Goal: Answer question/provide support

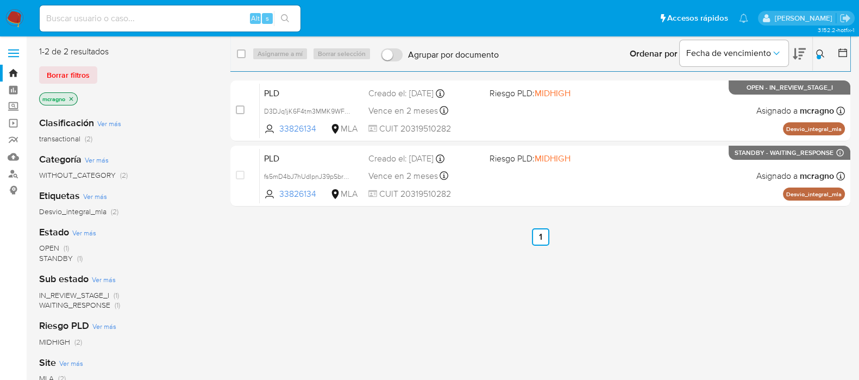
drag, startPoint x: 73, startPoint y: 98, endPoint x: 63, endPoint y: 83, distance: 18.5
click at [73, 99] on icon "close-filter" at bounding box center [71, 99] width 7 height 7
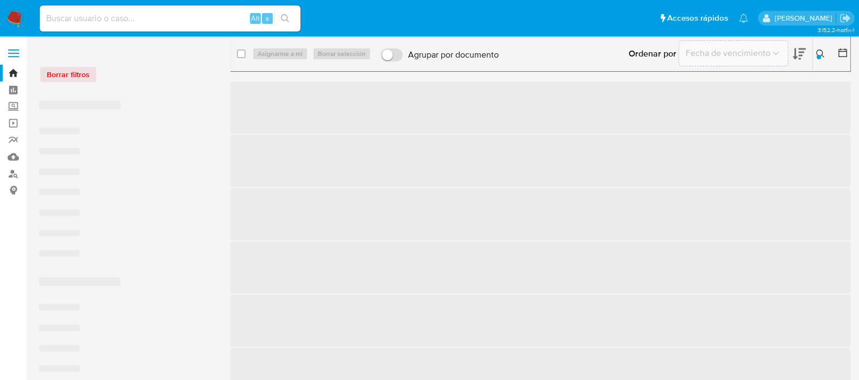
click at [14, 20] on img at bounding box center [14, 18] width 18 height 18
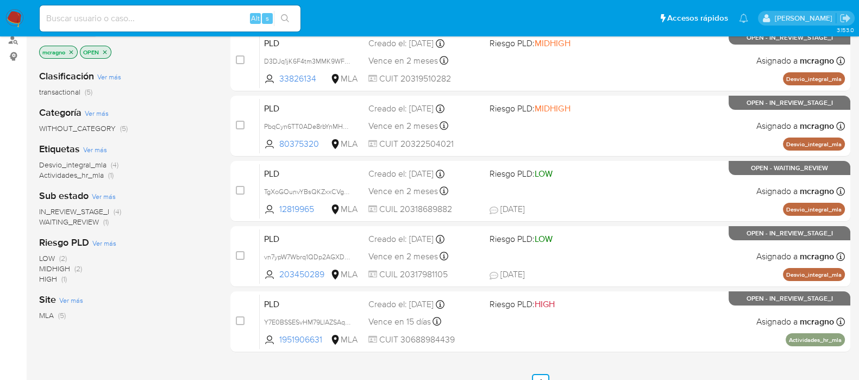
scroll to position [106, 0]
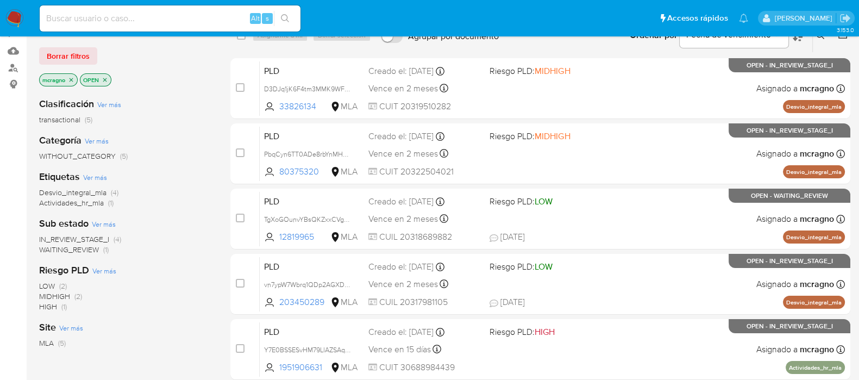
click at [65, 249] on span "WAITING_REVIEW" at bounding box center [69, 249] width 60 height 11
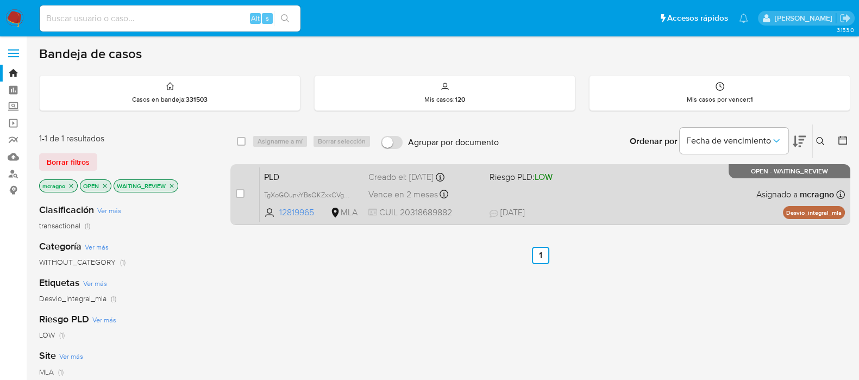
click at [695, 190] on div "PLD TgXoGOunvYBsQKZxxCVgD2ft 12819965 MLA Riesgo PLD: LOW Creado el: [DATE] Cre…" at bounding box center [552, 194] width 585 height 55
click at [241, 192] on input "checkbox" at bounding box center [240, 193] width 9 height 9
checkbox input "true"
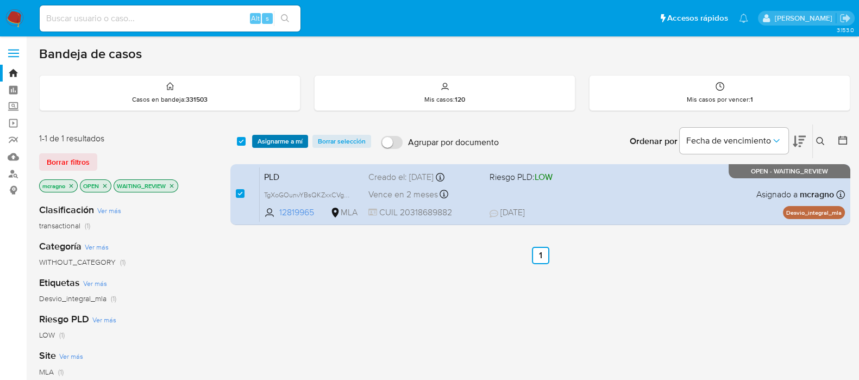
click at [274, 143] on span "Asignarme a mí" at bounding box center [279, 141] width 45 height 11
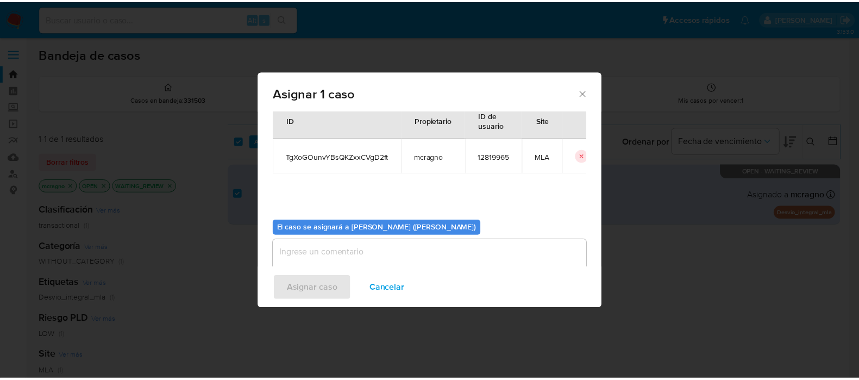
scroll to position [56, 0]
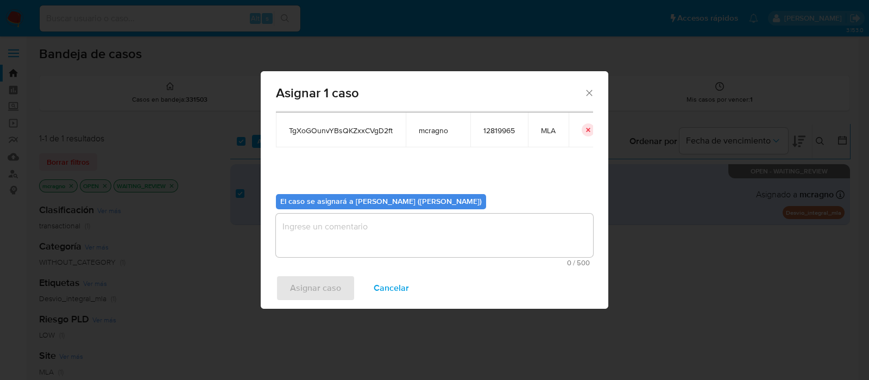
click at [326, 260] on span "0 / 500" at bounding box center [434, 262] width 311 height 7
click at [333, 235] on textarea "assign-modal" at bounding box center [434, 234] width 317 height 43
click at [312, 283] on span "Asignar caso" at bounding box center [315, 288] width 51 height 24
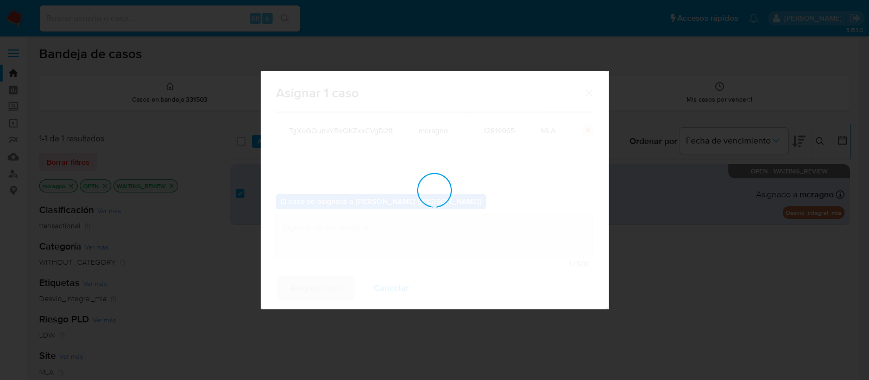
checkbox input "false"
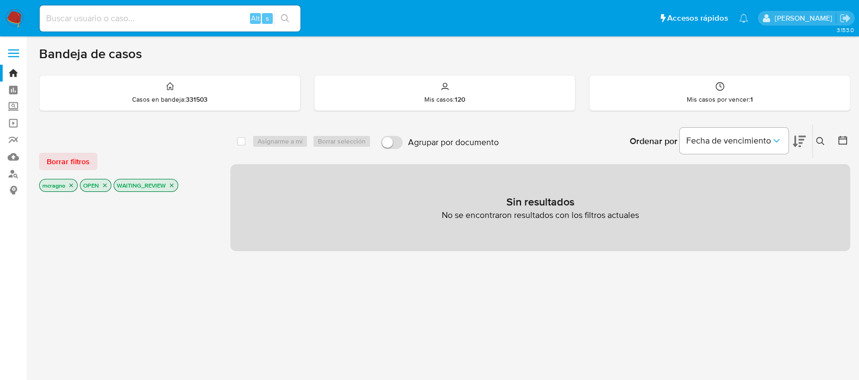
click at [169, 185] on icon "close-filter" at bounding box center [171, 185] width 7 height 7
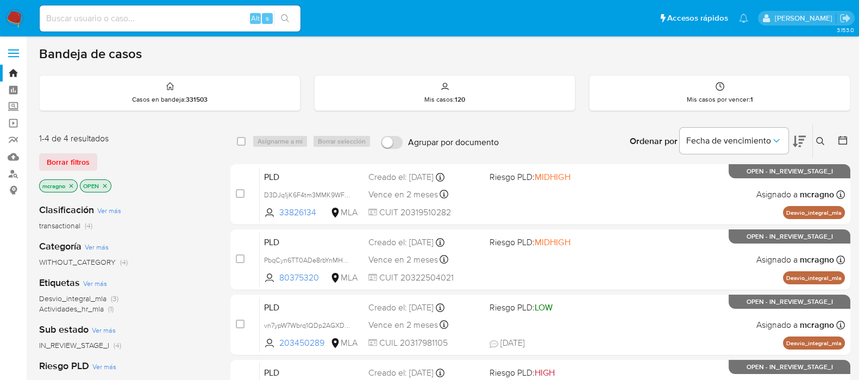
click at [843, 138] on icon at bounding box center [842, 140] width 11 height 11
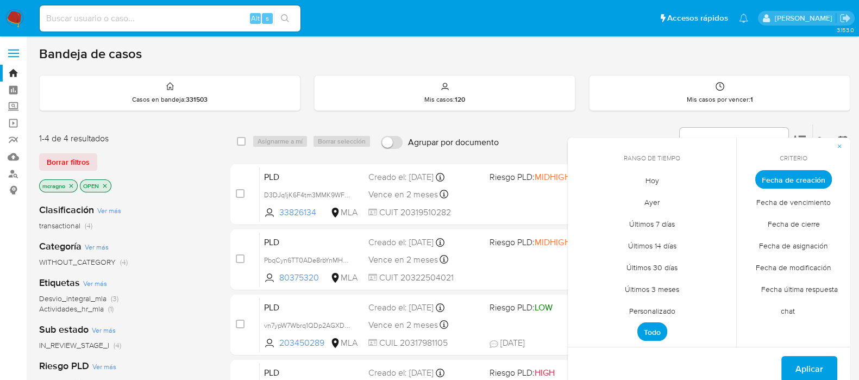
scroll to position [67, 0]
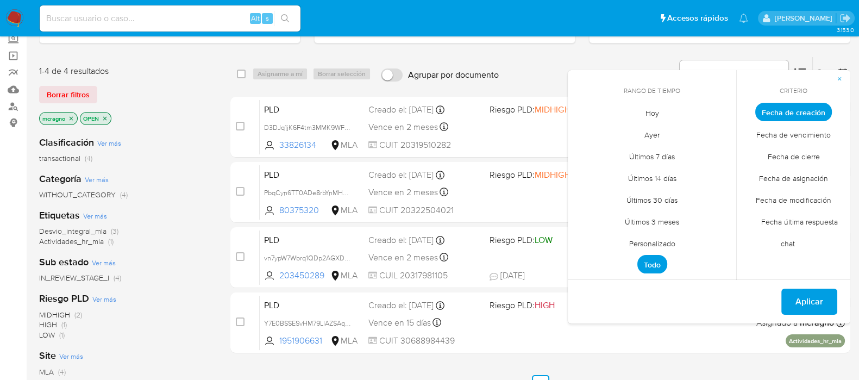
click at [666, 239] on span "Personalizado" at bounding box center [651, 243] width 69 height 22
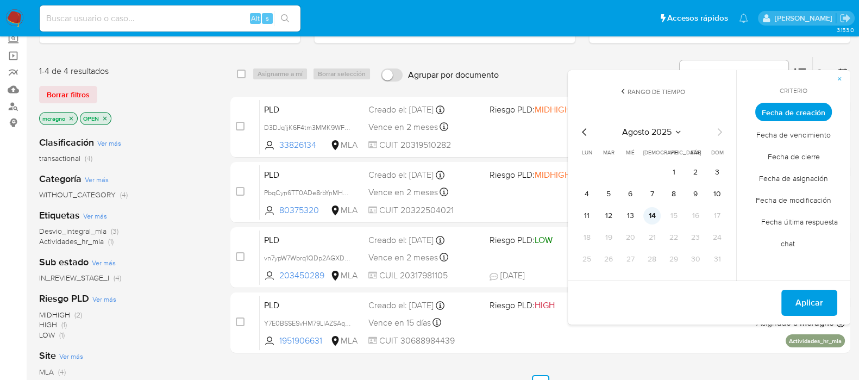
drag, startPoint x: 671, startPoint y: 171, endPoint x: 653, endPoint y: 206, distance: 39.8
click at [670, 173] on button "1" at bounding box center [673, 171] width 17 height 17
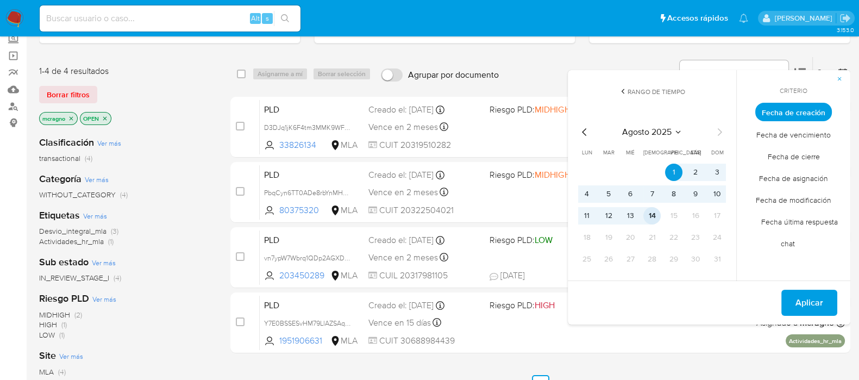
click at [652, 214] on button "14" at bounding box center [651, 215] width 17 height 17
click at [830, 302] on button "Aplicar" at bounding box center [809, 302] width 56 height 26
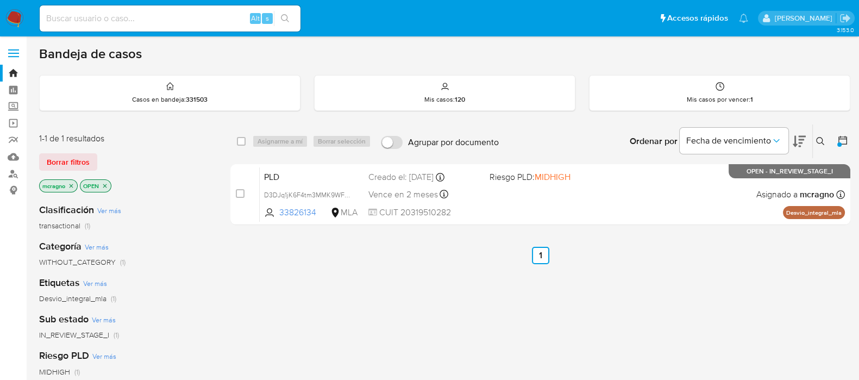
click at [105, 183] on icon "close-filter" at bounding box center [105, 185] width 7 height 7
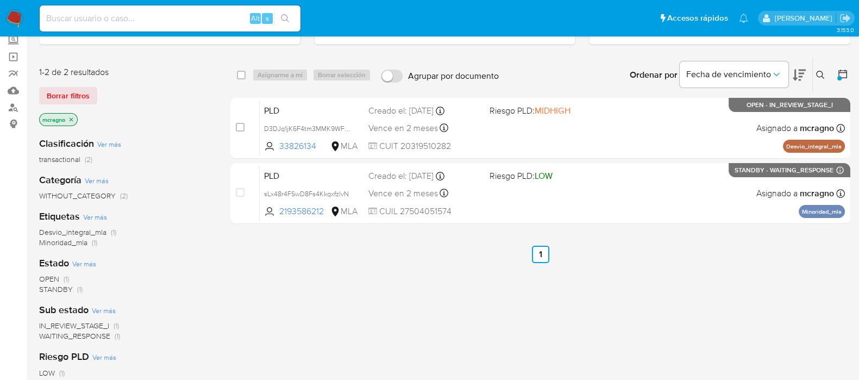
scroll to position [38, 0]
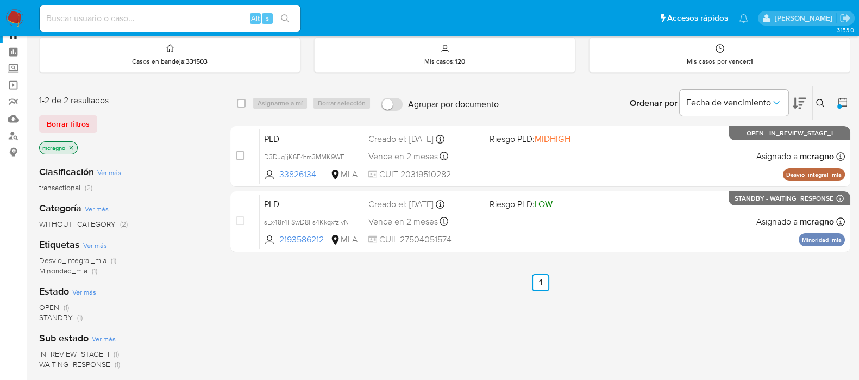
click at [839, 104] on div at bounding box center [839, 106] width 4 height 4
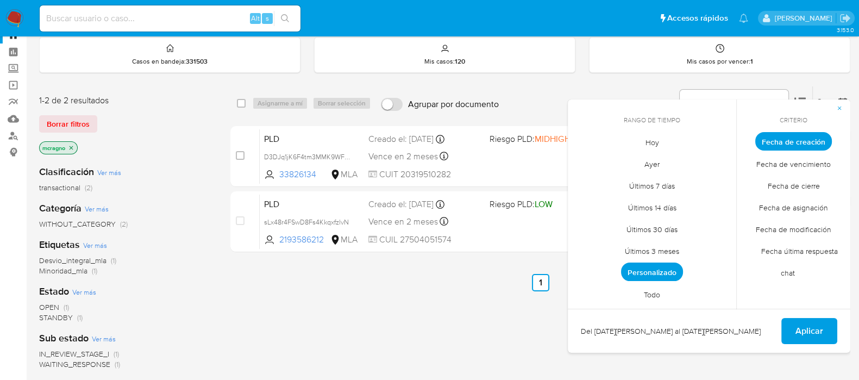
click at [650, 295] on span "Todo" at bounding box center [651, 294] width 39 height 22
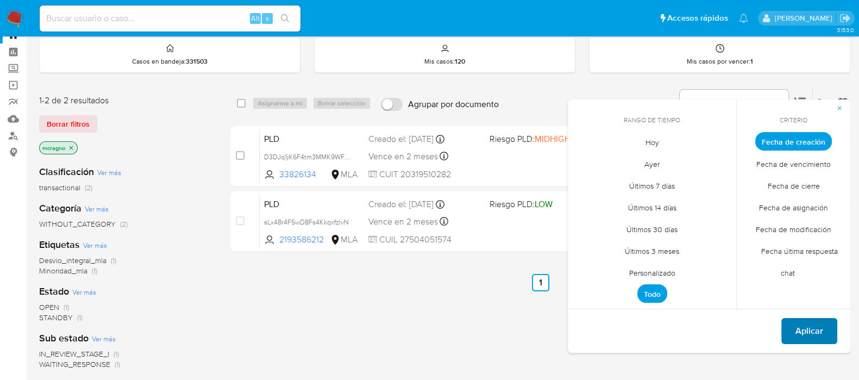
click at [828, 333] on button "Aplicar" at bounding box center [809, 331] width 56 height 26
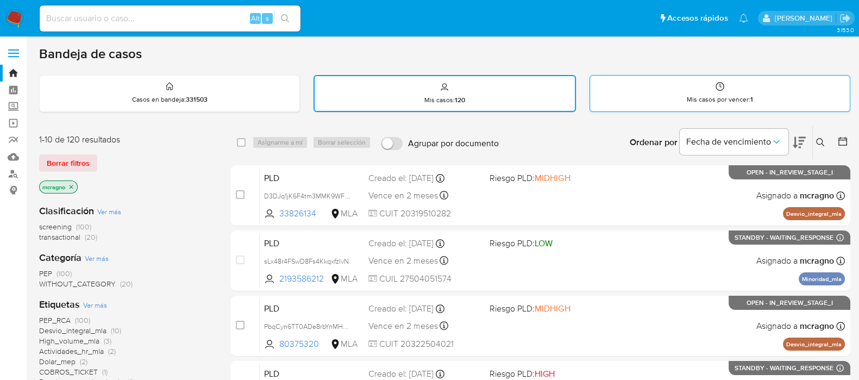
click at [683, 96] on div "Mis casos por vencer : 1" at bounding box center [720, 92] width 260 height 35
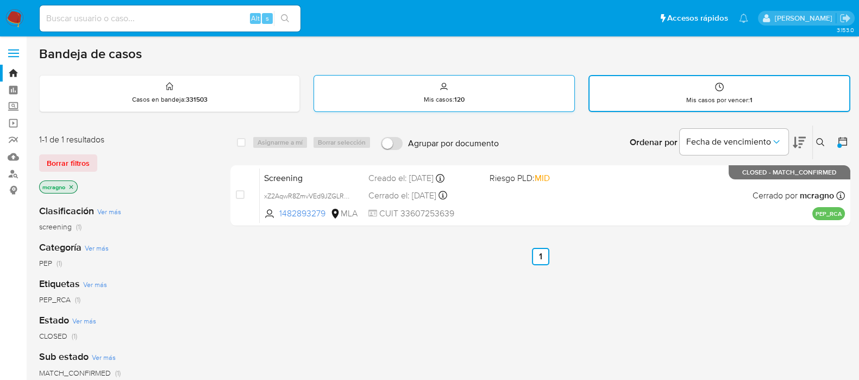
click at [371, 87] on div "Mis casos : 120" at bounding box center [444, 92] width 260 height 35
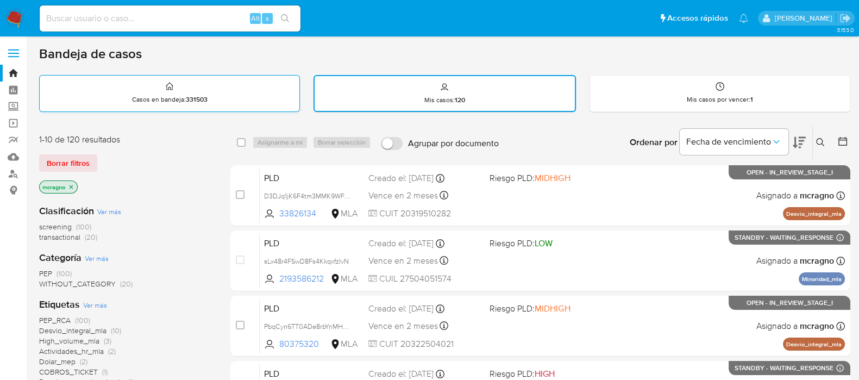
click at [244, 110] on div "Casos en bandeja : 331503" at bounding box center [169, 93] width 261 height 37
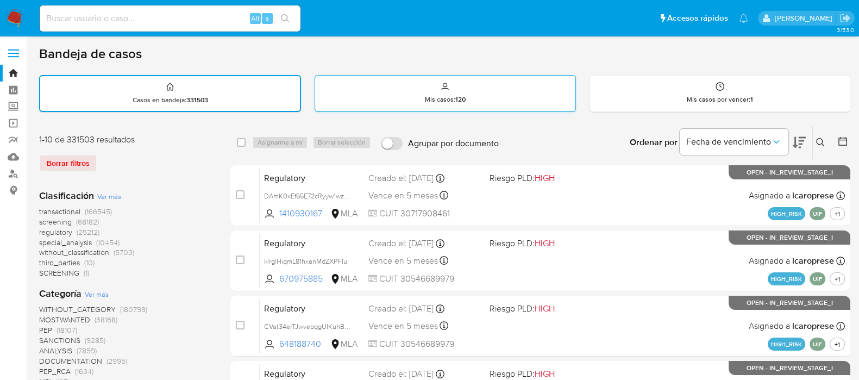
click at [410, 88] on div "Mis casos : 120" at bounding box center [445, 92] width 260 height 35
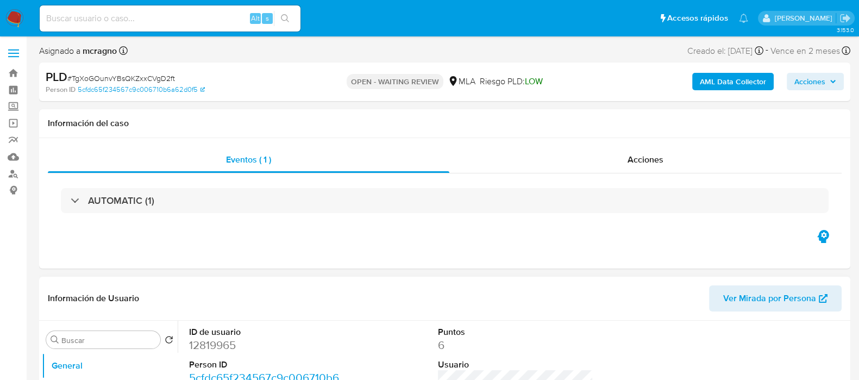
select select "10"
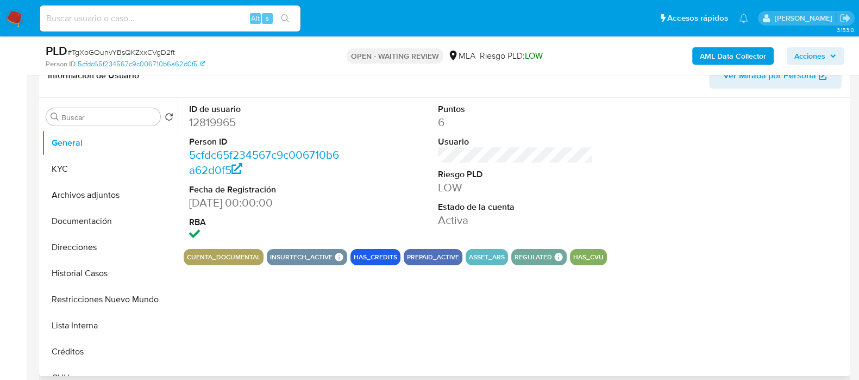
scroll to position [204, 0]
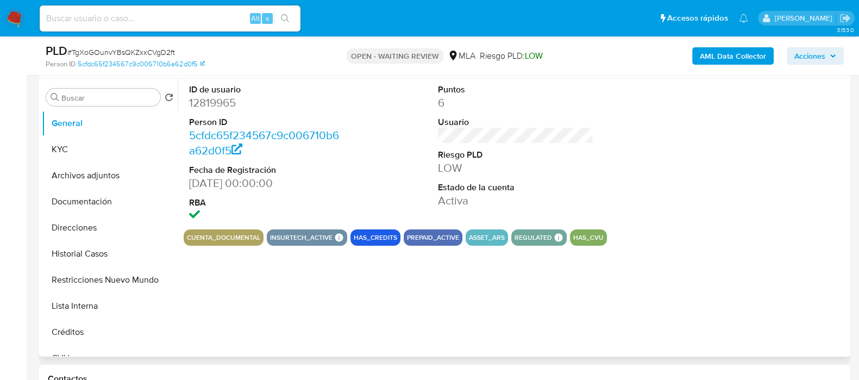
click at [217, 97] on dd "12819965" at bounding box center [266, 102] width 155 height 15
copy dd "12819965"
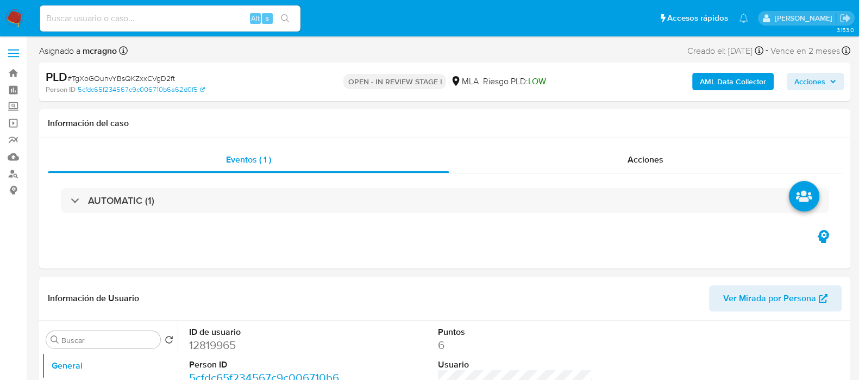
select select "10"
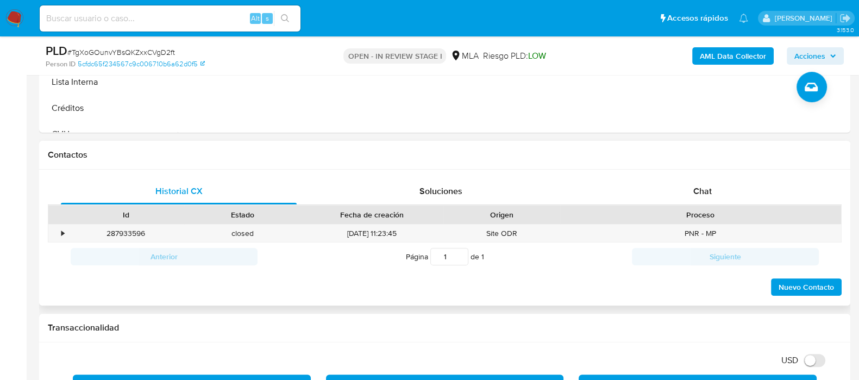
scroll to position [475, 0]
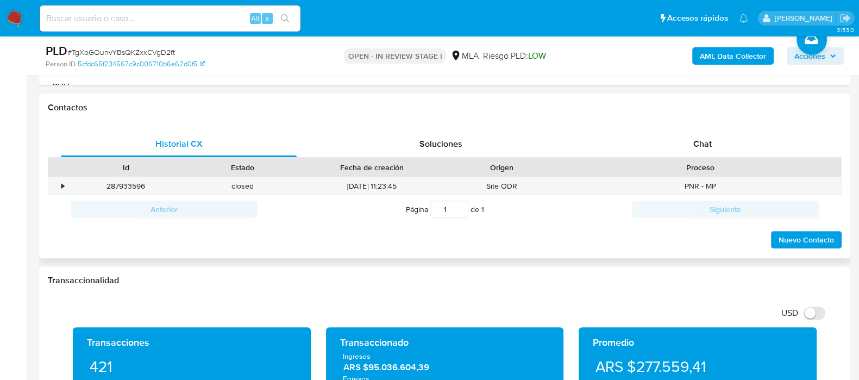
click at [712, 150] on div "Chat" at bounding box center [702, 144] width 236 height 26
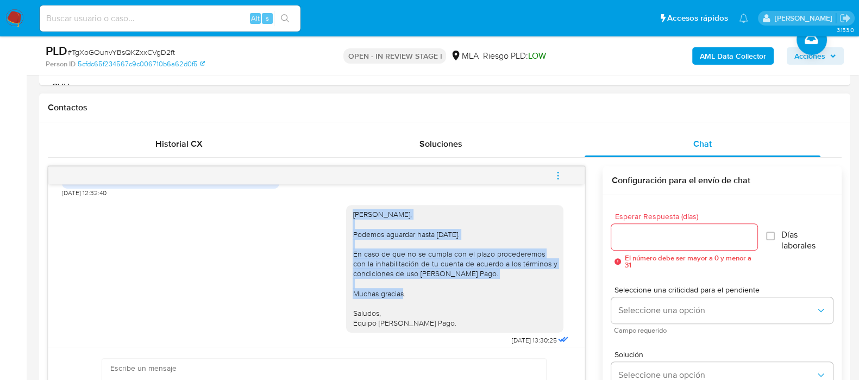
scroll to position [1265, 0]
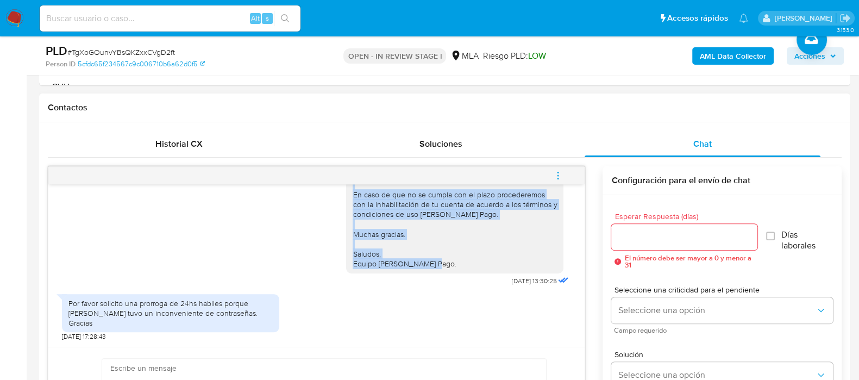
drag, startPoint x: 342, startPoint y: 232, endPoint x: 430, endPoint y: 268, distance: 95.2
click at [430, 268] on div "Damian Yantorno, Podemos aguardar hasta mañana. En caso de que no se cumpla con…" at bounding box center [454, 209] width 204 height 118
copy div "Damian Yantorno, Podemos aguardar hasta mañana. En caso de que no se cumpla con…"
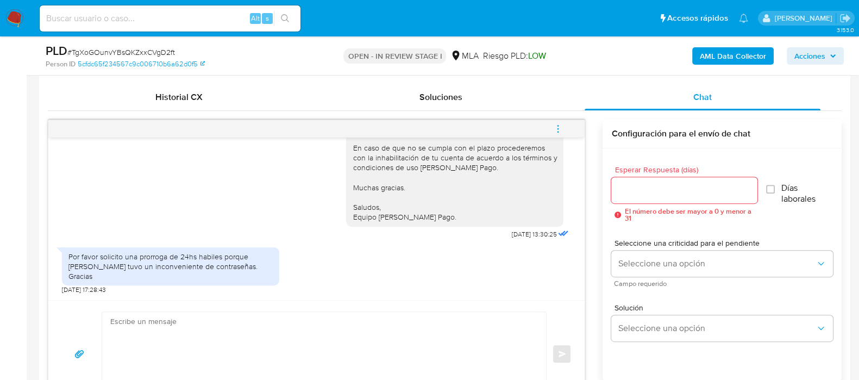
scroll to position [542, 0]
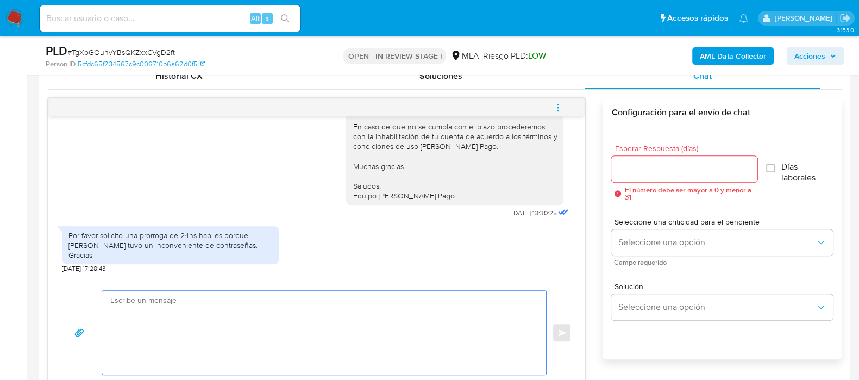
click at [226, 307] on textarea at bounding box center [321, 333] width 422 height 84
paste textarea "Damian Yantorno, Podemos aguardar hasta mañana. En caso de que no se cumpla con…"
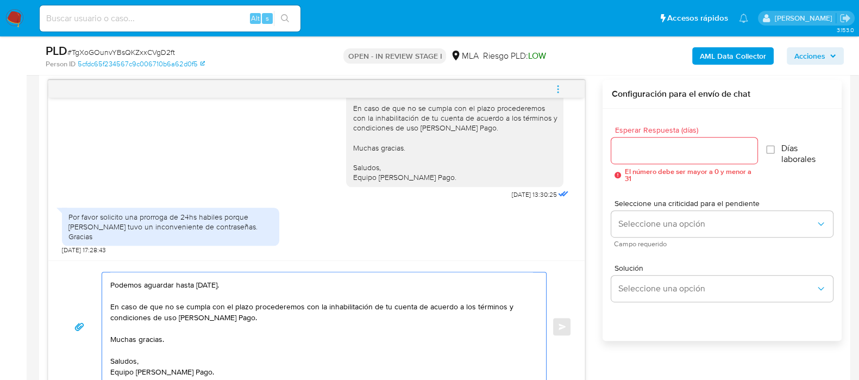
scroll to position [0, 0]
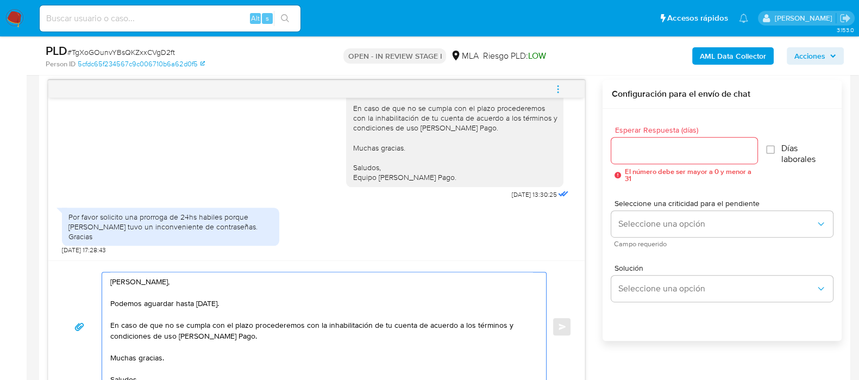
click at [111, 278] on textarea "Damian Yantorno, Podemos aguardar hasta mañana. En caso de que no se cumpla con…" at bounding box center [321, 326] width 422 height 109
drag, startPoint x: 285, startPoint y: 346, endPoint x: 126, endPoint y: 301, distance: 165.2
click at [100, 299] on div "Hola Damian Yantorno, Podemos aguardar hasta mañana. En caso de que no se cumpl…" at bounding box center [316, 327] width 510 height 110
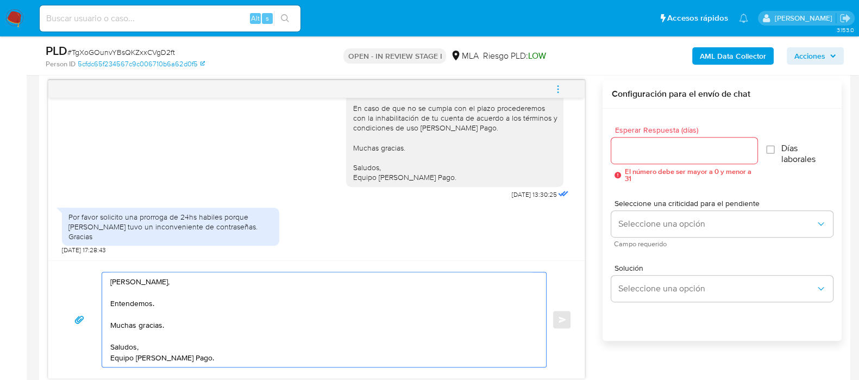
click at [261, 302] on textarea "Hola Damian Yantorno, Entendemos. Muchas gracias. Saludos, Equipo de Mercado Pa…" at bounding box center [321, 319] width 422 height 94
type textarea "Hola Damian Yantorno, Entendemos la situación. Extendemos el plazo las 24hs sol…"
click at [672, 150] on input "Esperar Respuesta (días)" at bounding box center [684, 150] width 146 height 14
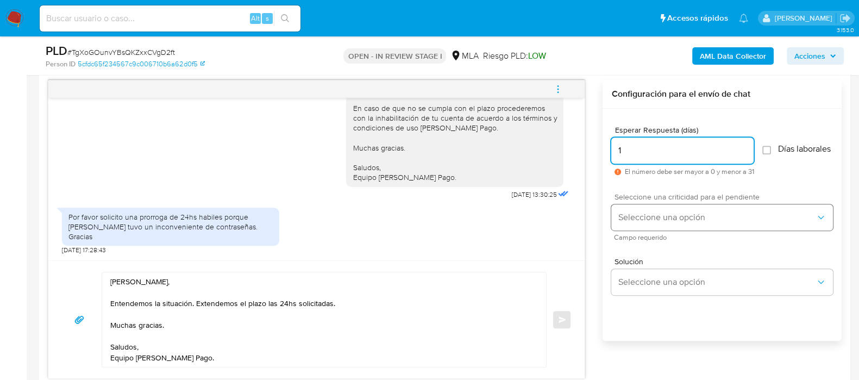
type input "1"
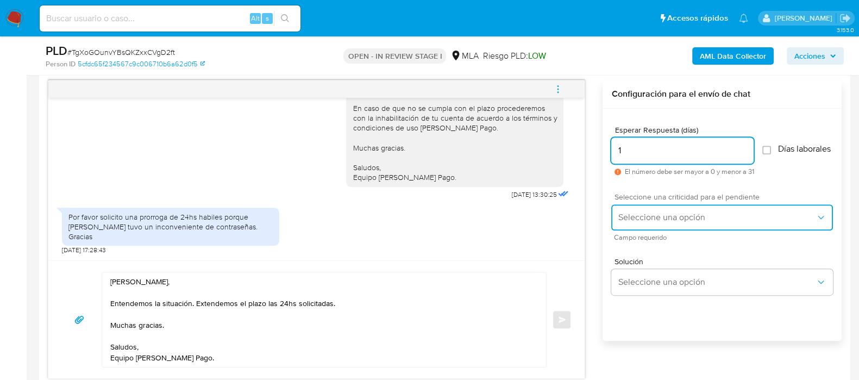
click at [648, 215] on button "Seleccione una opción" at bounding box center [722, 217] width 222 height 26
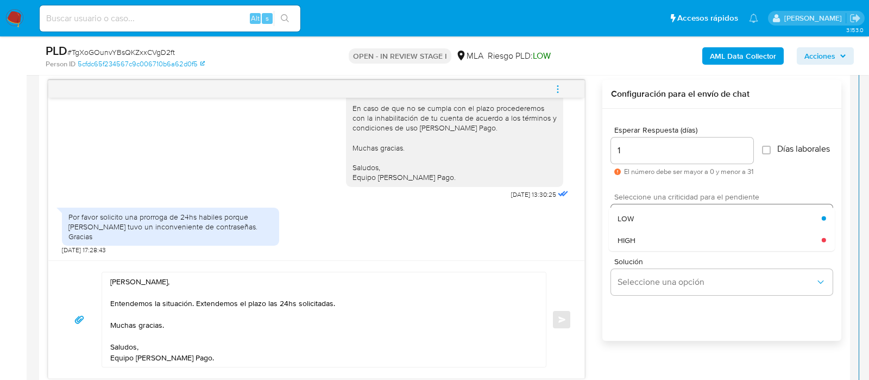
click at [647, 239] on div "HIGH" at bounding box center [719, 240] width 204 height 22
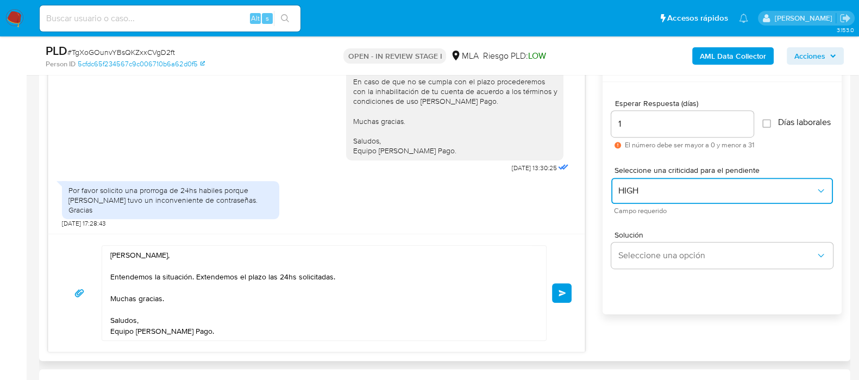
scroll to position [629, 0]
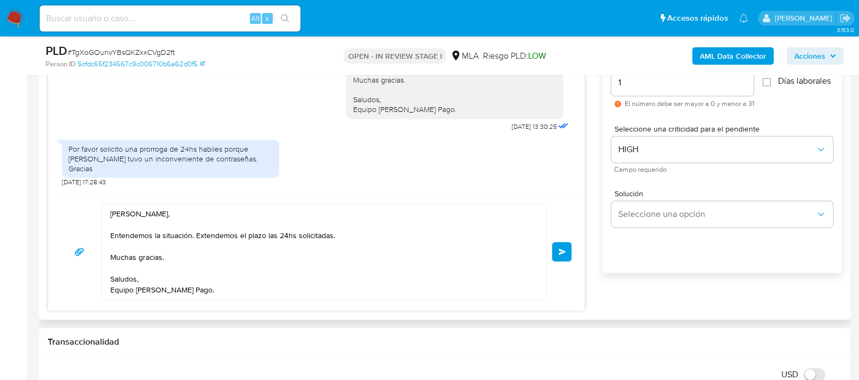
click at [554, 254] on button "Enviar" at bounding box center [562, 252] width 20 height 20
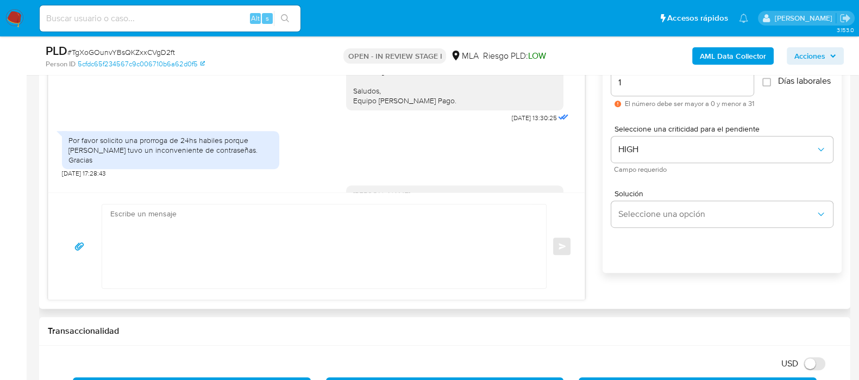
scroll to position [1385, 0]
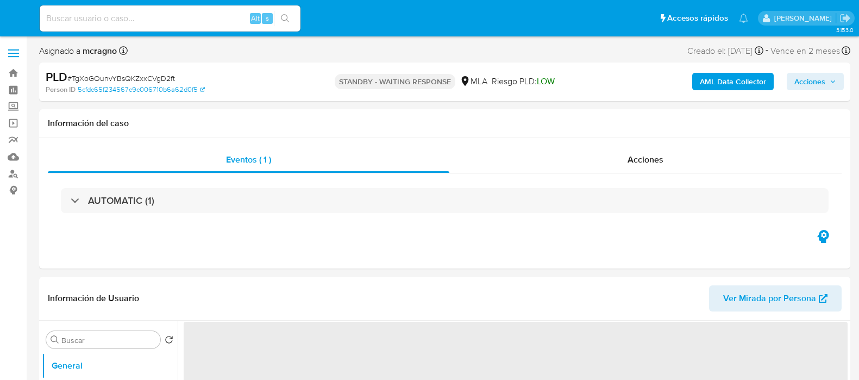
select select "10"
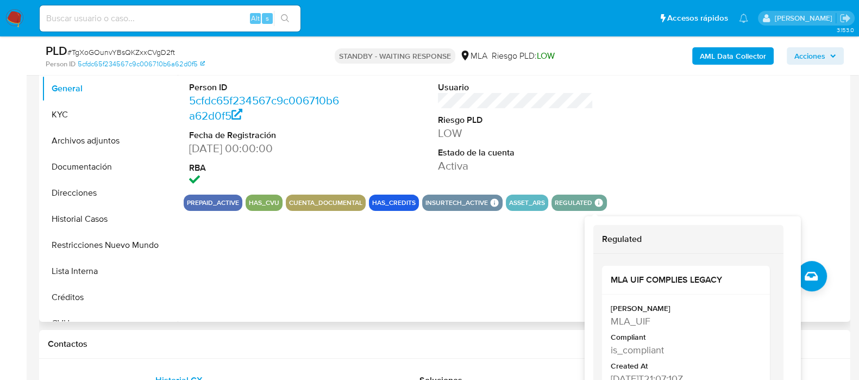
scroll to position [271, 0]
